Goal: Complete application form

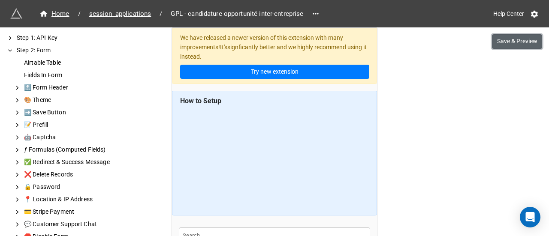
click at [510, 43] on button "Save & Preview" at bounding box center [517, 41] width 50 height 15
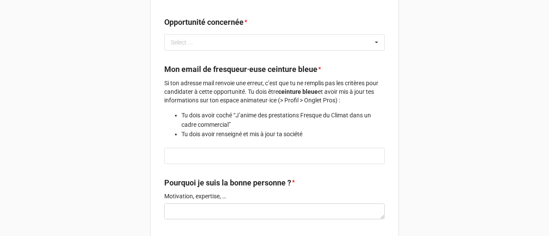
scroll to position [61, 0]
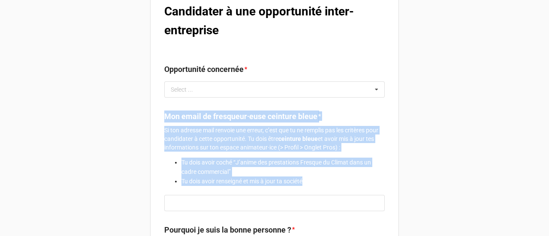
drag, startPoint x: 306, startPoint y: 180, endPoint x: 162, endPoint y: 117, distance: 157.3
click at [164, 117] on label "Mon email de fresqueur·euse ceinture bleue * Si ton adresse mail renvoie une er…" at bounding box center [274, 151] width 220 height 81
copy label "Mon email de fresqueur·euse ceinture bleue * Si ton adresse mail renvoie une er…"
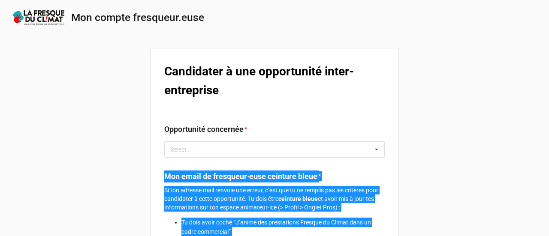
scroll to position [0, 0]
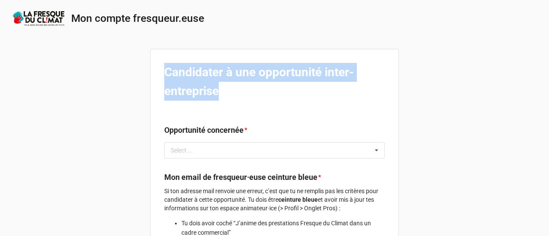
drag, startPoint x: 223, startPoint y: 88, endPoint x: 165, endPoint y: 69, distance: 61.1
click at [165, 69] on label "Candidater à une opportunité inter-entreprise" at bounding box center [274, 82] width 220 height 38
copy b "Candidater à une opportunité inter-entreprise"
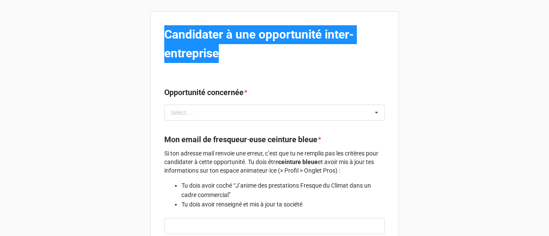
scroll to position [86, 0]
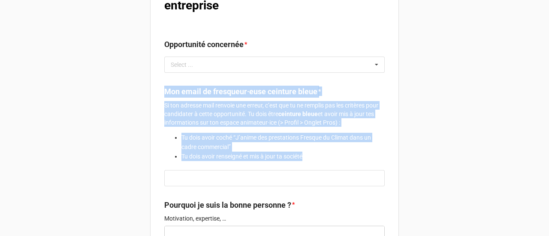
drag, startPoint x: 309, startPoint y: 156, endPoint x: 152, endPoint y: 97, distance: 167.1
click at [152, 97] on div "Candidater à une opportunité inter-entreprise Opportunité concernée * Select ..…" at bounding box center [274, 145] width 249 height 364
copy label "Mon email de fresqueur·euse ceinture bleue * Si ton adresse mail renvoie une er…"
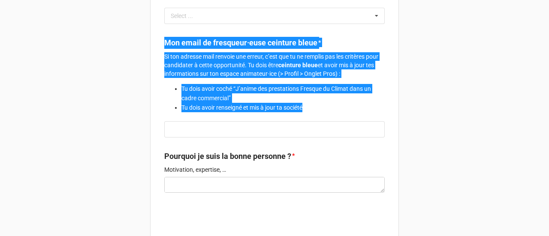
scroll to position [104, 0]
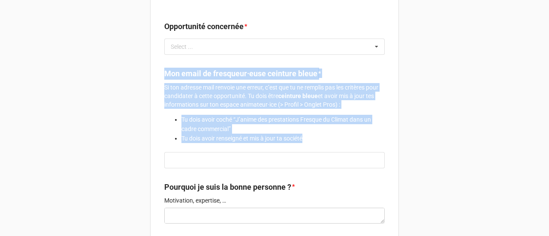
click at [290, 111] on div "Si ton adresse mail renvoie une erreur, c’est que tu ne remplis pas les critère…" at bounding box center [274, 113] width 220 height 60
click at [285, 71] on label "Mon email de fresqueur·euse ceinture bleue" at bounding box center [240, 74] width 153 height 12
click at [295, 88] on p "Si ton adresse mail renvoie une erreur, c’est que tu ne remplis pas les critère…" at bounding box center [274, 96] width 220 height 26
click at [275, 73] on label "Mon email de fresqueur·euse ceinture bleue" at bounding box center [240, 74] width 153 height 12
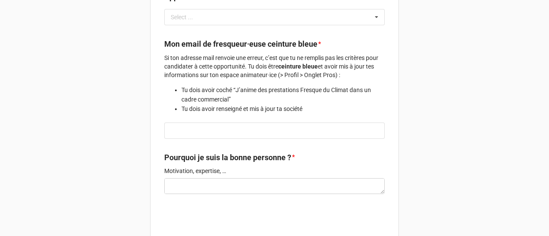
scroll to position [147, 0]
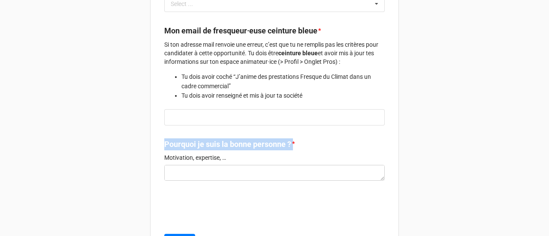
drag, startPoint x: 289, startPoint y: 143, endPoint x: 163, endPoint y: 147, distance: 126.0
click at [164, 147] on b "Pourquoi je suis la bonne personne ? *" at bounding box center [274, 145] width 220 height 15
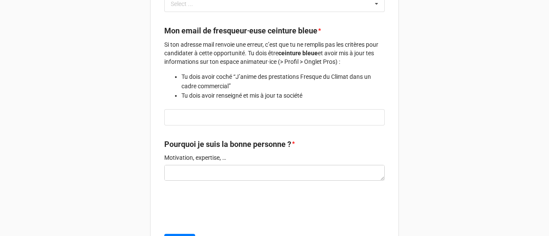
click at [194, 156] on p "Motivation, expertise, …" at bounding box center [274, 157] width 220 height 9
copy div "Motivation, expertise, …"
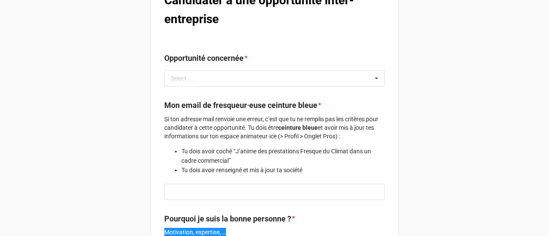
scroll to position [0, 0]
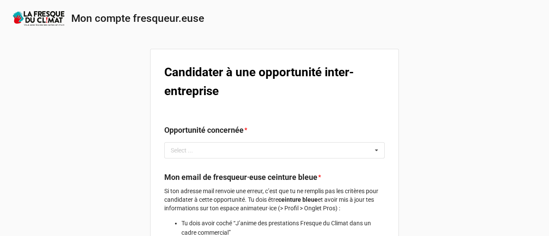
click at [212, 130] on label "Opportunité concernée" at bounding box center [203, 130] width 79 height 12
copy label "Opportunité concernée"
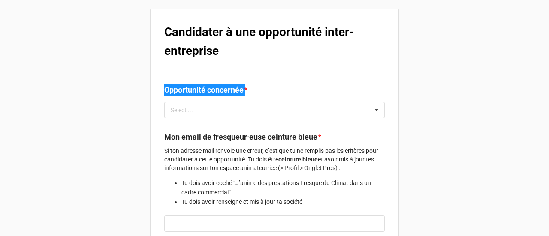
scroll to position [86, 0]
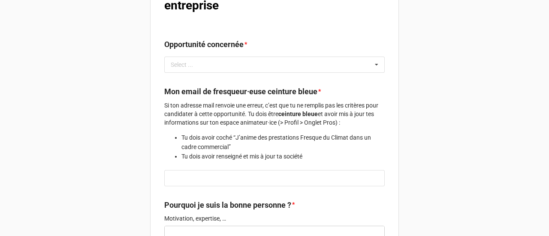
click at [285, 92] on label "Mon email de fresqueur·euse ceinture bleue" at bounding box center [240, 92] width 153 height 12
click at [284, 92] on label "Mon email de fresqueur·euse ceinture bleue" at bounding box center [240, 92] width 153 height 12
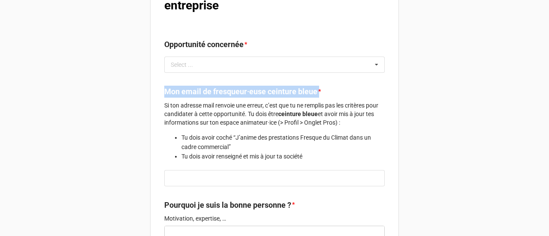
click at [284, 92] on label "Mon email de fresqueur·euse ceinture bleue" at bounding box center [240, 92] width 153 height 12
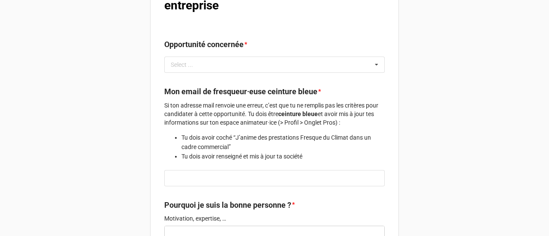
click at [284, 92] on label "Mon email de fresqueur·euse ceinture bleue" at bounding box center [240, 92] width 153 height 12
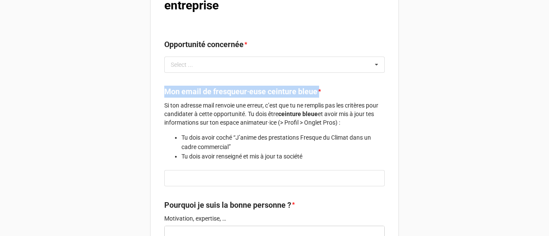
click at [284, 92] on label "Mon email de fresqueur·euse ceinture bleue" at bounding box center [240, 92] width 153 height 12
copy label "Mon email de fresqueur·euse ceinture bleue"
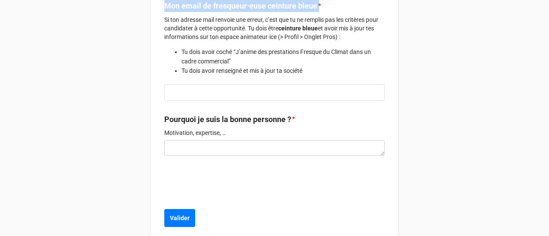
scroll to position [0, 0]
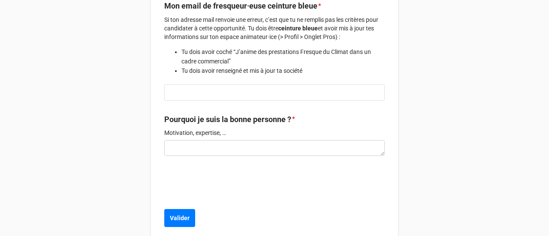
click at [453, 87] on div "Mon compte fresqueur.euse Candidater à une opportunité inter-entreprise Opportu…" at bounding box center [274, 42] width 549 height 426
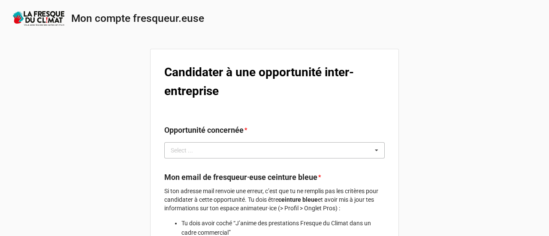
click at [255, 146] on div "Select ... No results found." at bounding box center [274, 150] width 220 height 16
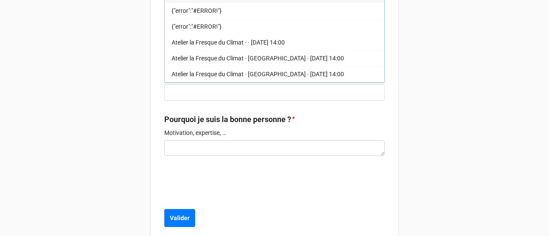
click at [361, 101] on div "Mon email de fresqueur·euse ceinture bleue * Si ton adresse mail renvoie une er…" at bounding box center [274, 53] width 220 height 106
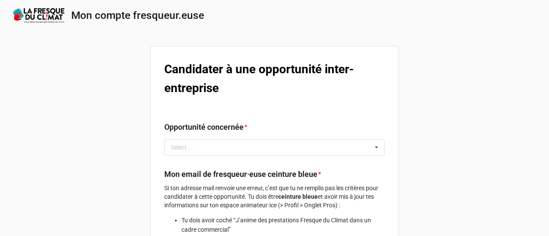
scroll to position [0, 0]
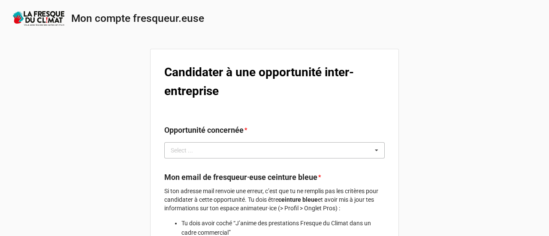
click at [233, 149] on div "Select ... {"error":"#ERROR!"} {"error":"#ERROR!"} {"error":"#ERROR!"} Atelier …" at bounding box center [274, 150] width 220 height 16
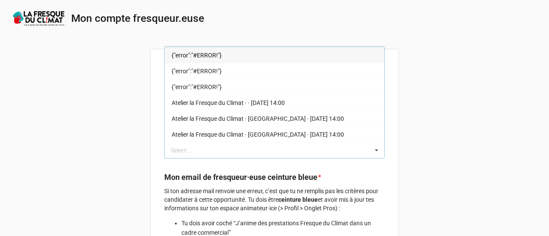
click at [458, 88] on div "Mon compte fresqueur.euse Candidater à une opportunité inter-entreprise Opportu…" at bounding box center [274, 213] width 549 height 426
